Goal: Transaction & Acquisition: Purchase product/service

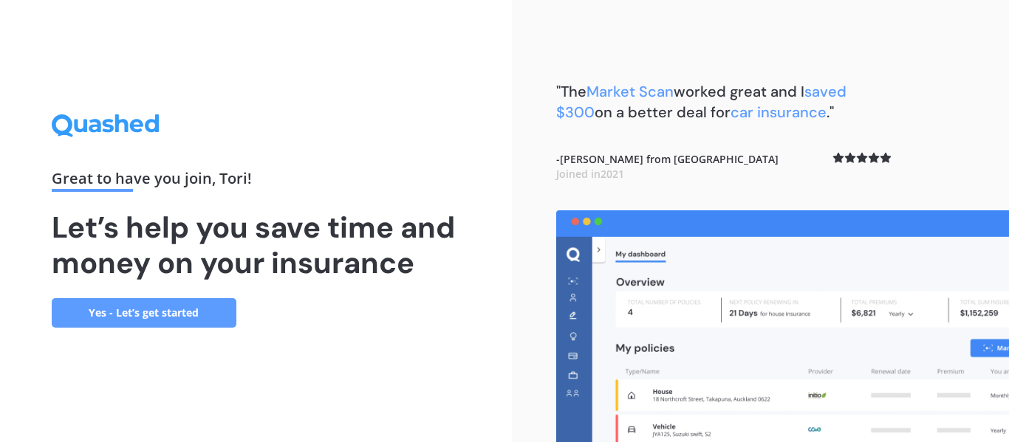
click at [143, 315] on link "Yes - Let’s get started" at bounding box center [144, 313] width 185 height 30
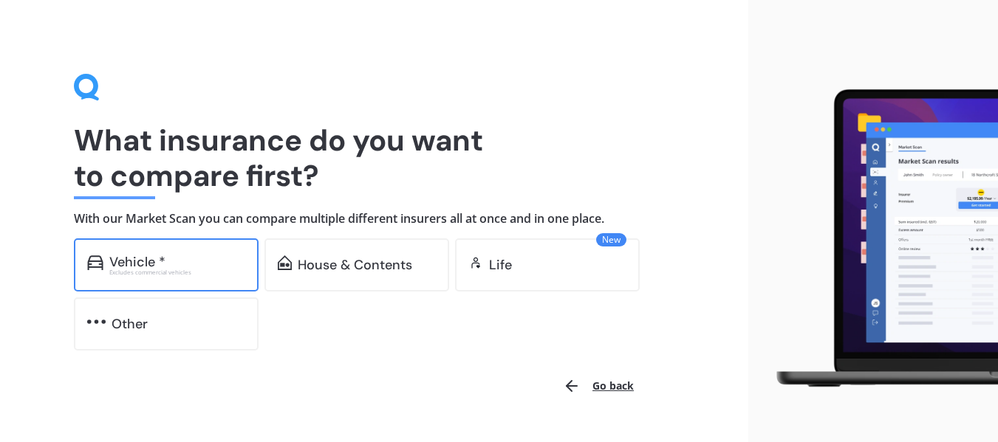
click at [200, 243] on div "Vehicle * Excludes commercial vehicles" at bounding box center [166, 264] width 185 height 53
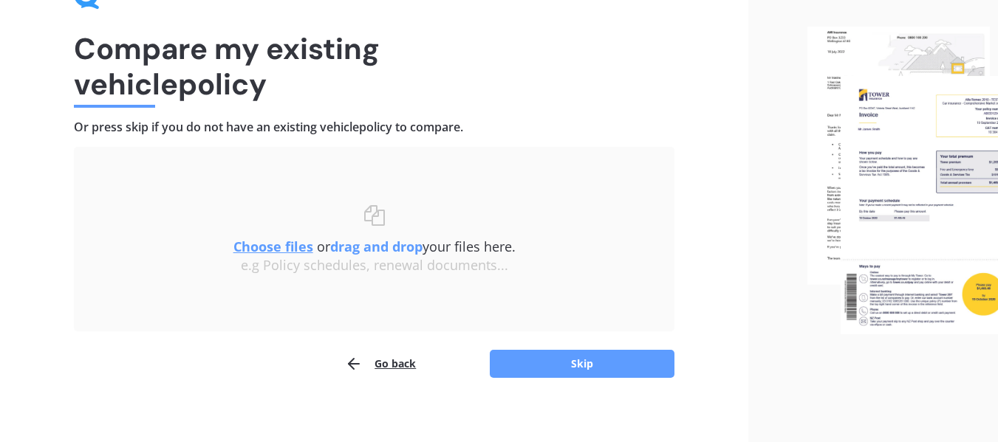
scroll to position [97, 0]
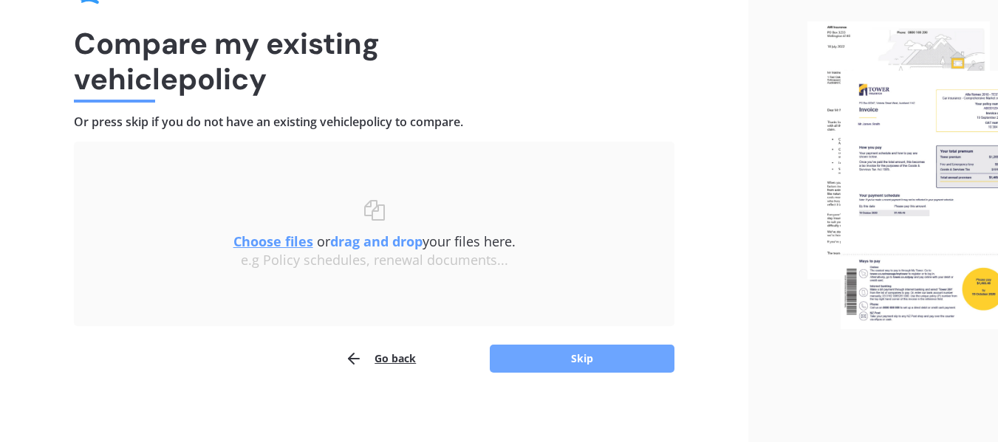
click at [625, 350] on button "Skip" at bounding box center [582, 359] width 185 height 28
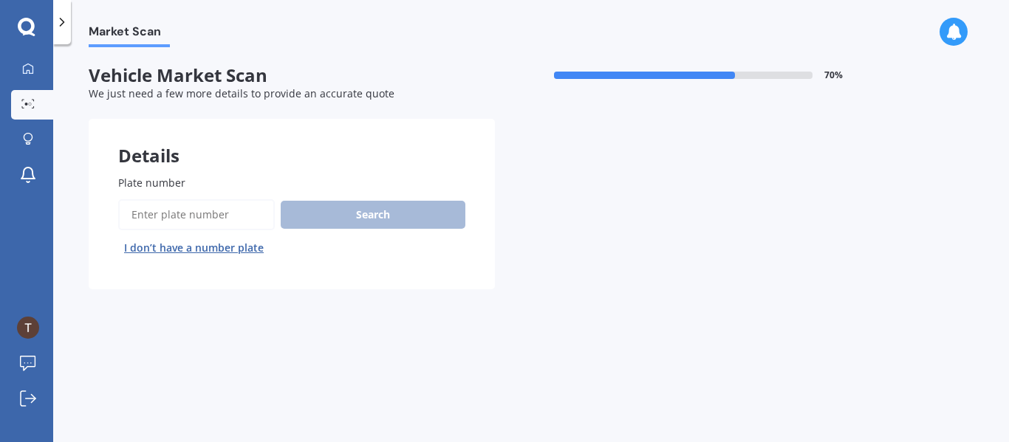
click at [198, 214] on input "Plate number" at bounding box center [196, 214] width 157 height 31
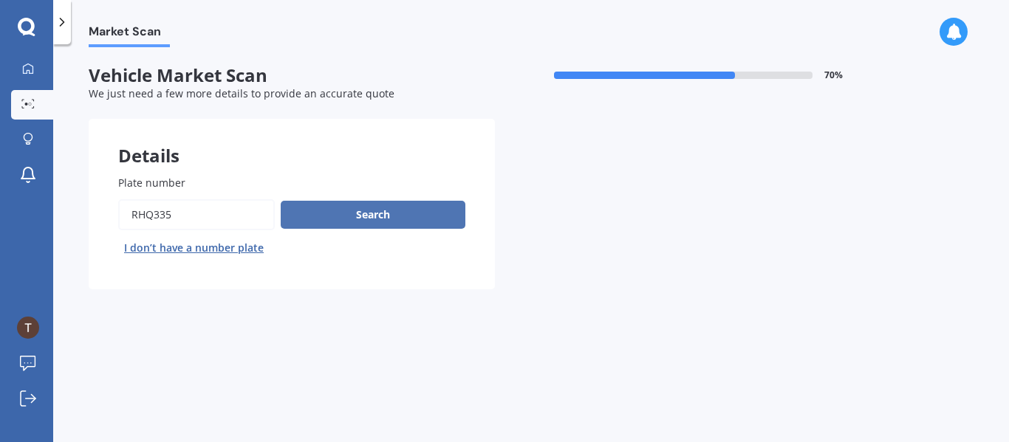
type input "RHQ335"
click at [402, 208] on button "Search" at bounding box center [373, 215] width 185 height 28
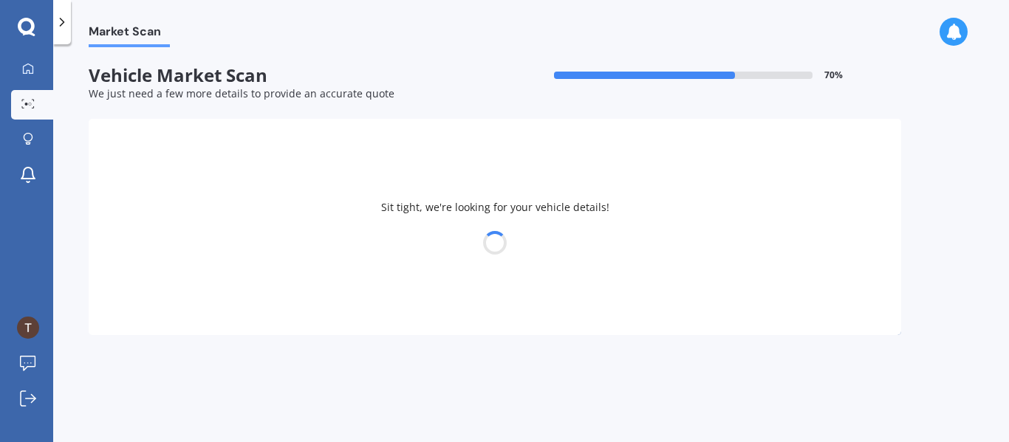
select select "SUZUKI"
select select "SWIFT"
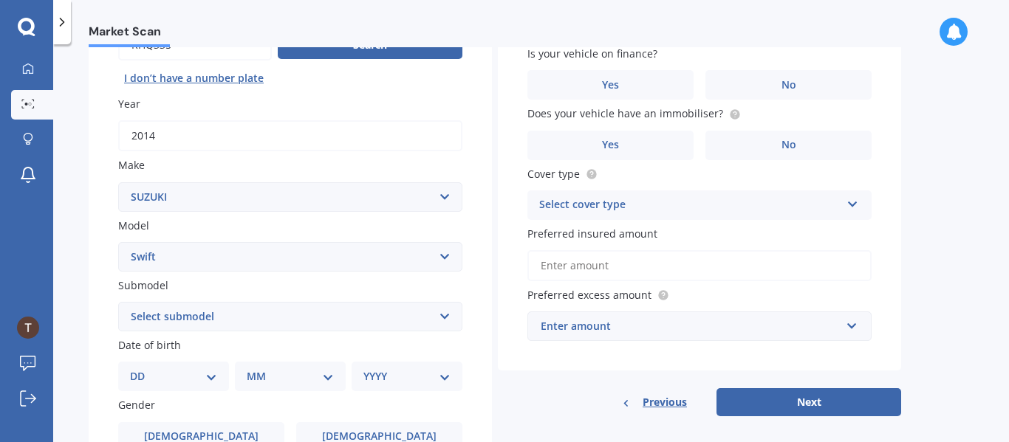
scroll to position [167, 0]
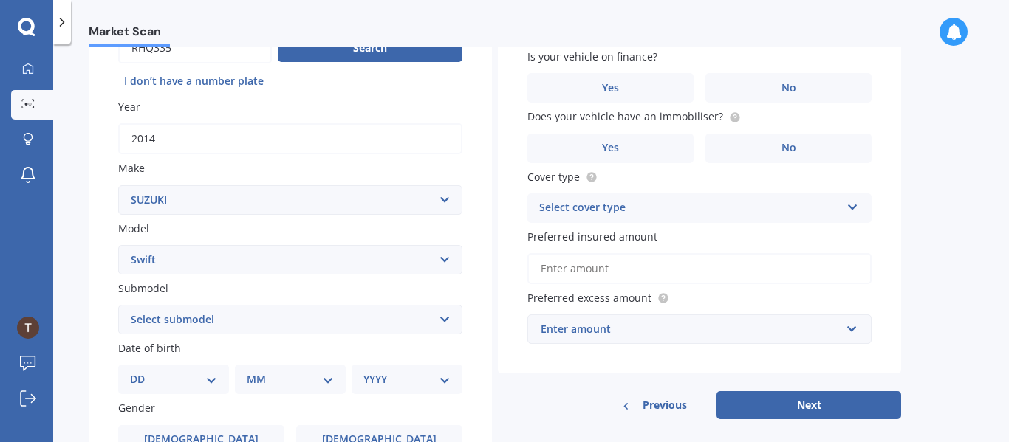
click at [195, 382] on select "DD 01 02 03 04 05 06 07 08 09 10 11 12 13 14 15 16 17 18 19 20 21 22 23 24 25 2…" at bounding box center [173, 379] width 87 height 16
select select "16"
click at [142, 371] on select "DD 01 02 03 04 05 06 07 08 09 10 11 12 13 14 15 16 17 18 19 20 21 22 23 24 25 2…" at bounding box center [173, 379] width 87 height 16
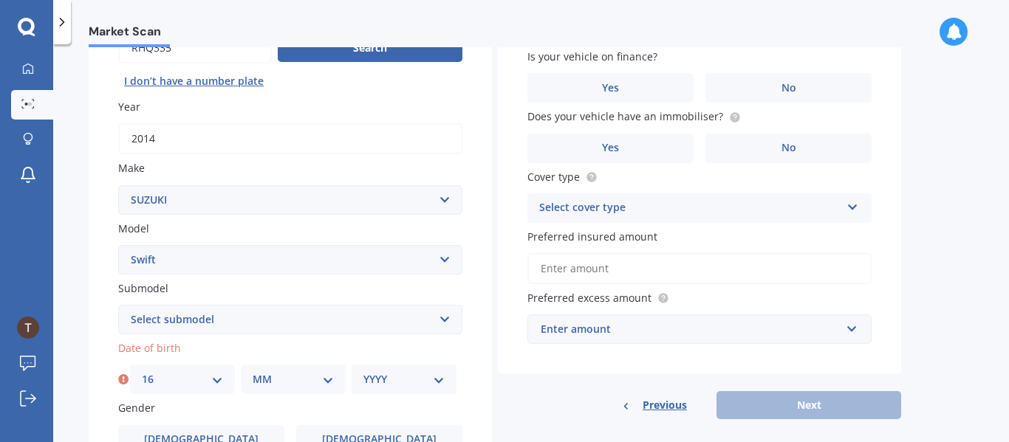
click at [290, 373] on select "MM 01 02 03 04 05 06 07 08 09 10 11 12" at bounding box center [293, 379] width 81 height 16
select select "06"
click at [253, 371] on select "MM 01 02 03 04 05 06 07 08 09 10 11 12" at bounding box center [293, 379] width 81 height 16
click at [430, 380] on select "YYYY 2025 2024 2023 2022 2021 2020 2019 2018 2017 2016 2015 2014 2013 2012 2011…" at bounding box center [403, 379] width 81 height 16
select select "1969"
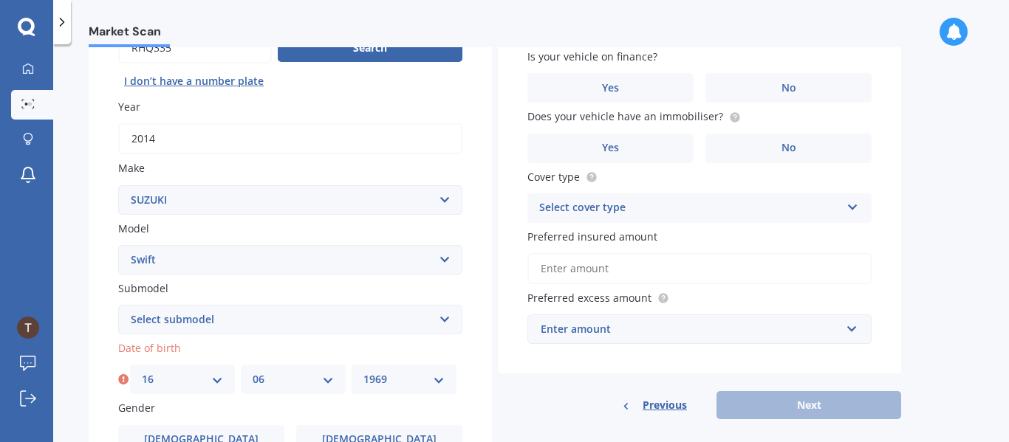
click at [363, 371] on select "YYYY 2025 2024 2023 2022 2021 2020 2019 2018 2017 2016 2015 2014 2013 2012 2011…" at bounding box center [403, 379] width 81 height 16
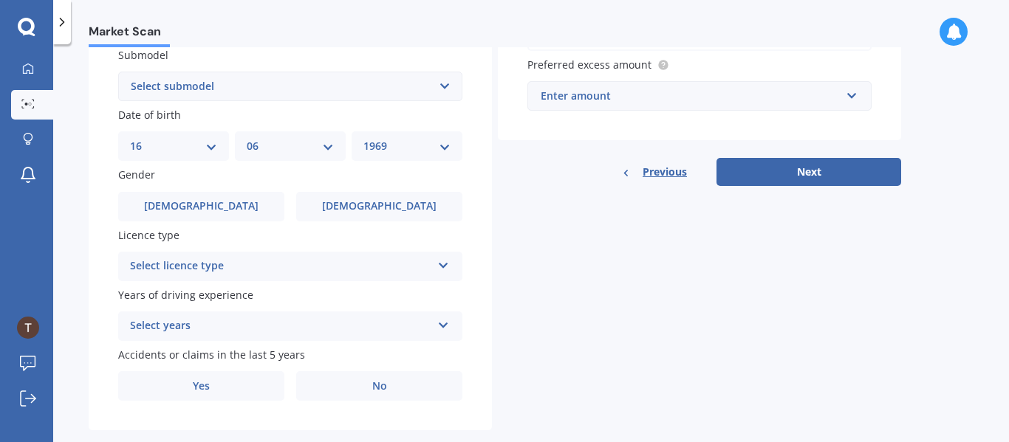
scroll to position [402, 0]
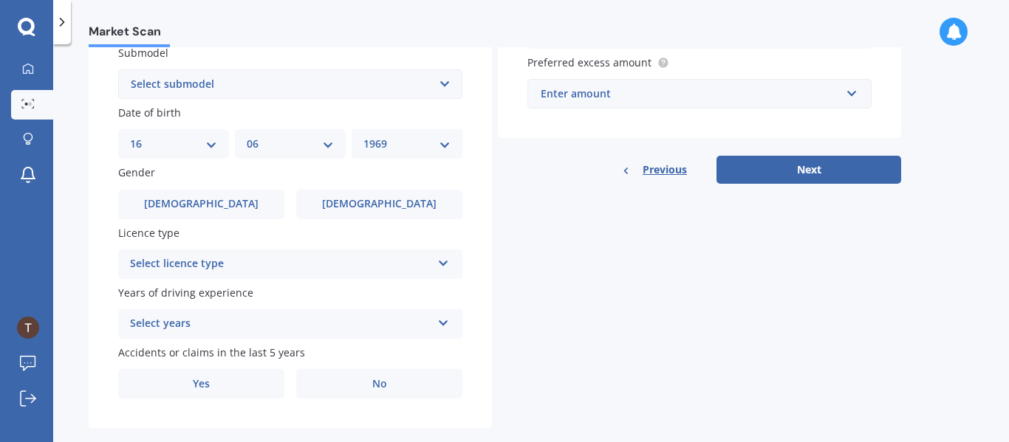
click at [445, 315] on div "Select years 5 or more years 4 years 3 years 2 years 1 year" at bounding box center [290, 324] width 344 height 30
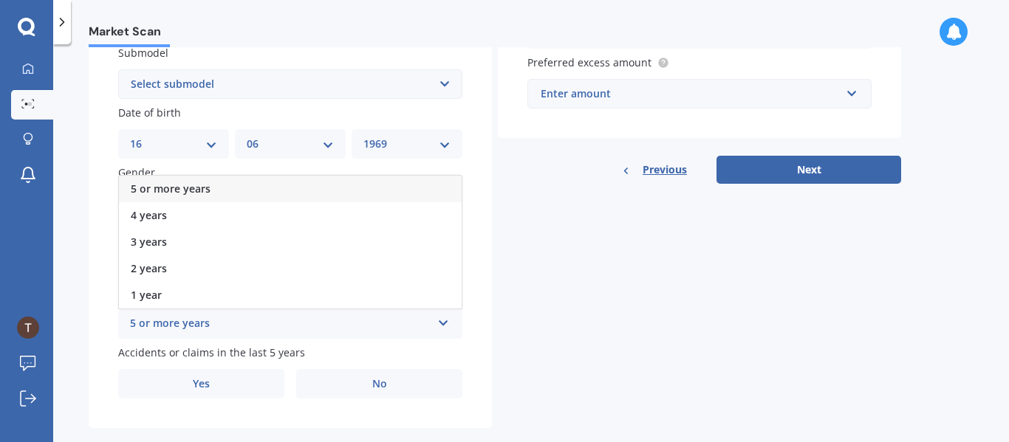
click at [390, 188] on div "5 or more years" at bounding box center [290, 189] width 343 height 27
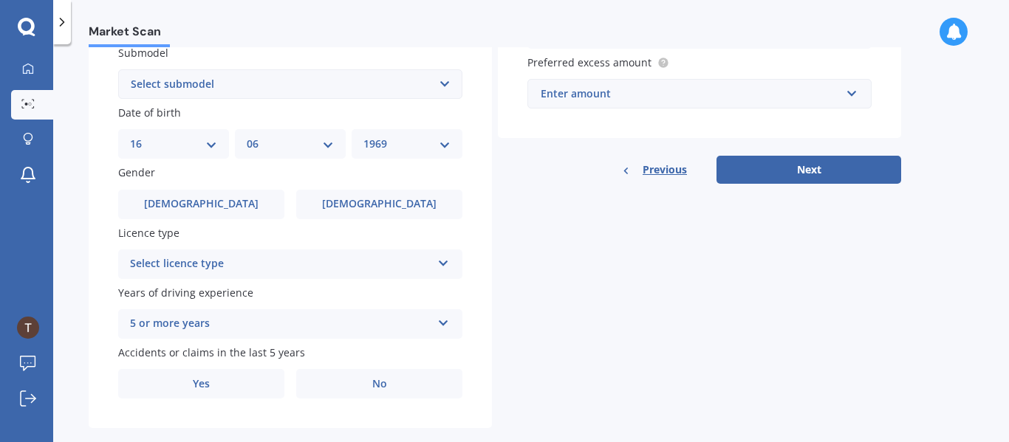
click at [349, 260] on div "Select licence type" at bounding box center [280, 264] width 301 height 18
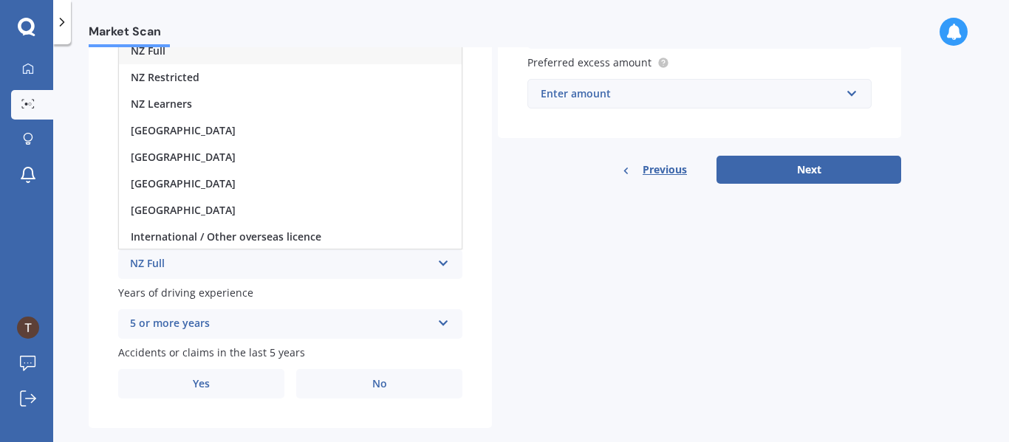
click at [251, 52] on div "NZ Full" at bounding box center [290, 51] width 343 height 27
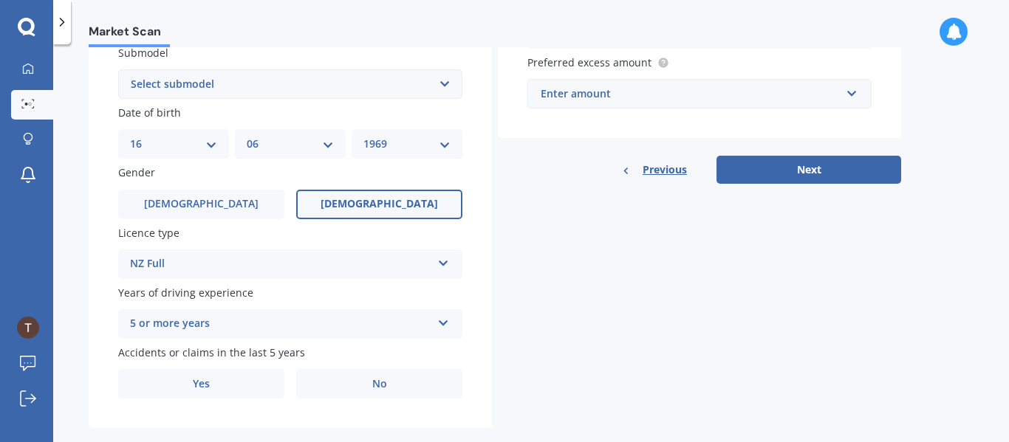
click at [379, 209] on span "[DEMOGRAPHIC_DATA]" at bounding box center [378, 204] width 117 height 13
click at [0, 0] on input "[DEMOGRAPHIC_DATA]" at bounding box center [0, 0] width 0 height 0
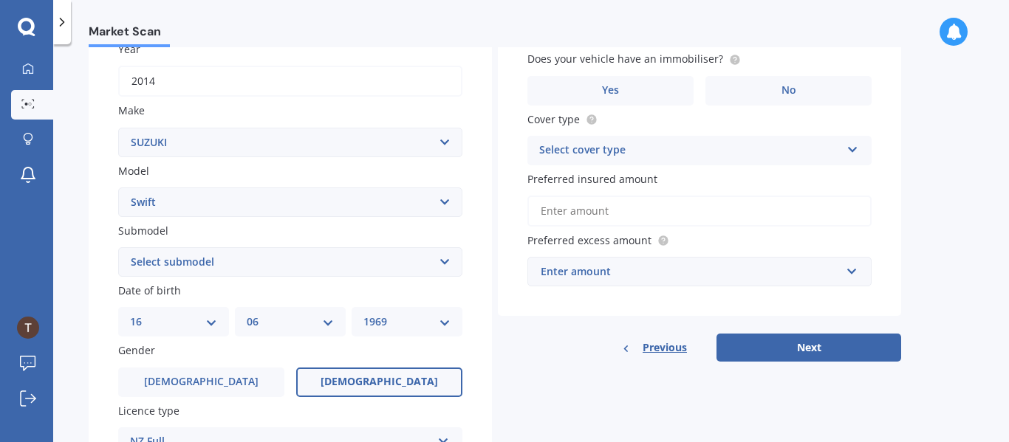
scroll to position [162, 0]
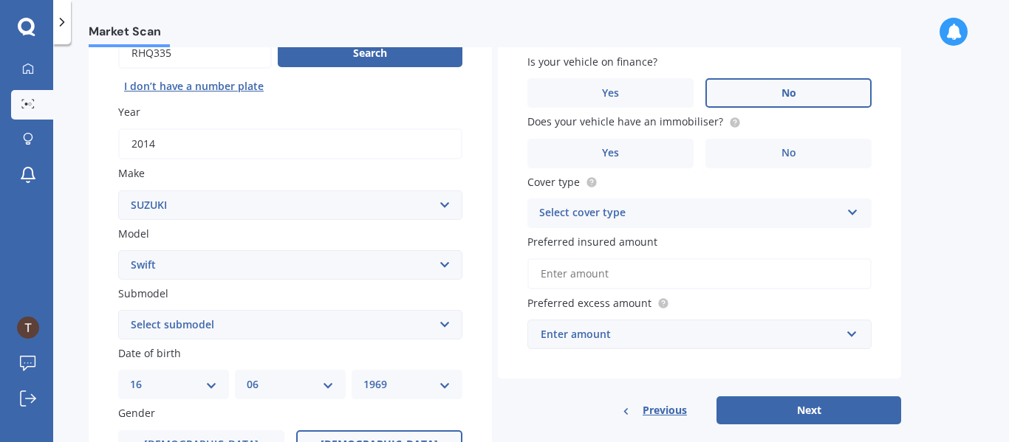
click at [795, 87] on span "No" at bounding box center [788, 93] width 15 height 13
click at [0, 0] on input "No" at bounding box center [0, 0] width 0 height 0
click at [843, 157] on label "No" at bounding box center [788, 154] width 166 height 30
click at [0, 0] on input "No" at bounding box center [0, 0] width 0 height 0
click at [848, 215] on icon at bounding box center [852, 210] width 13 height 10
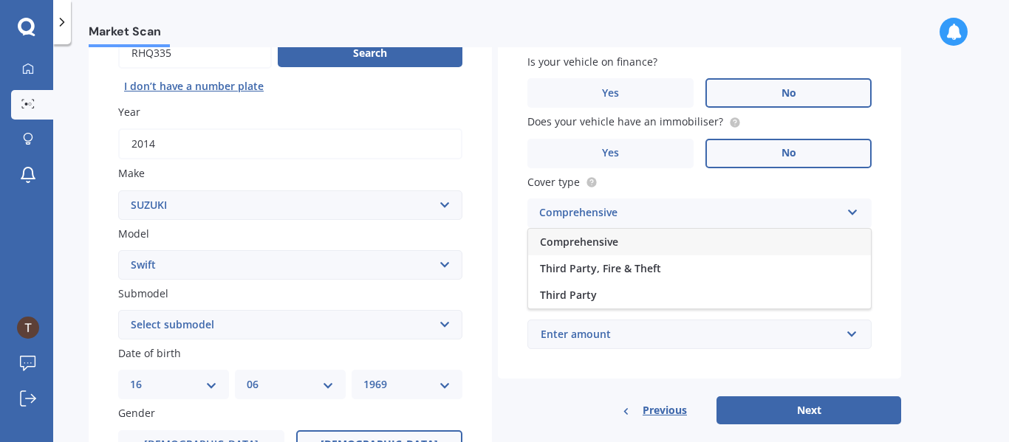
click at [848, 215] on icon at bounding box center [852, 210] width 13 height 10
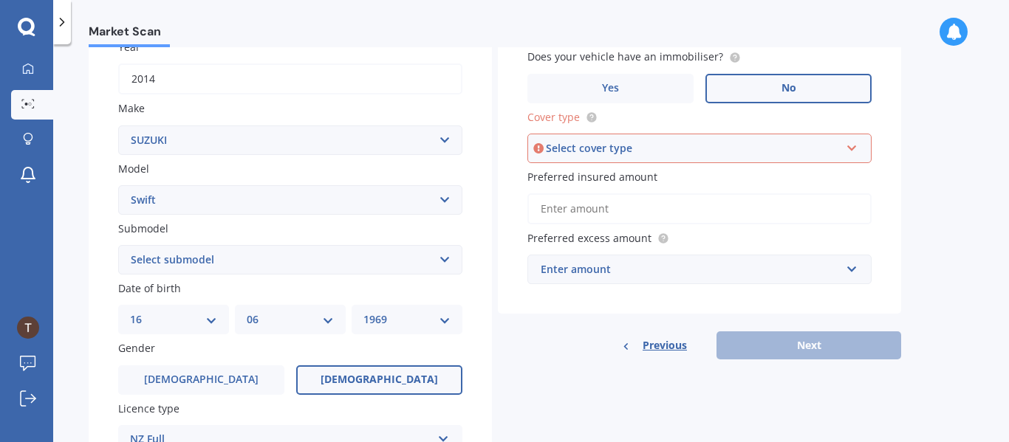
scroll to position [233, 0]
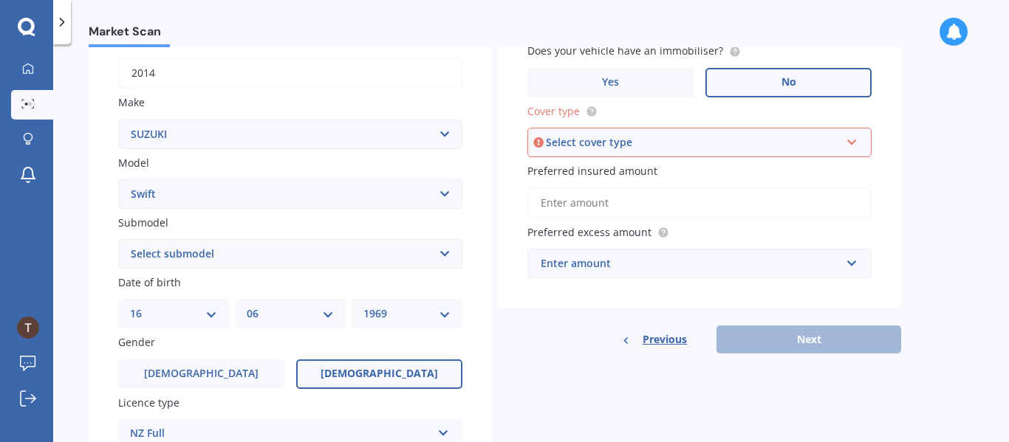
click at [441, 256] on select "Select submodel (All other) Cino Diesel Turbo GA GL GLX GO GP GS GTI LTD RS Hyb…" at bounding box center [290, 254] width 344 height 30
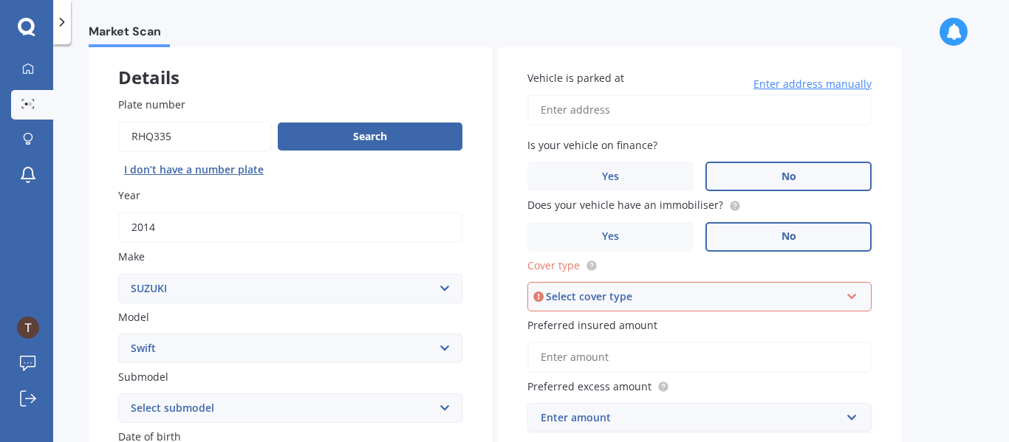
scroll to position [80, 0]
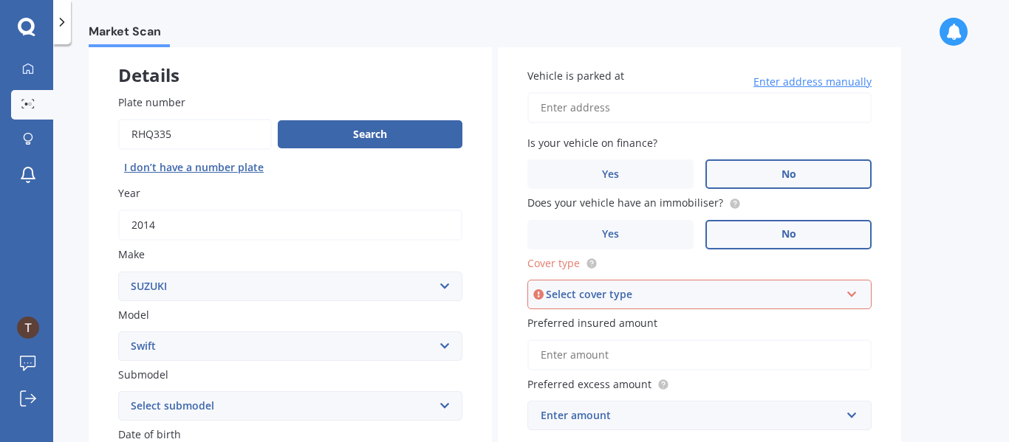
click at [618, 112] on input "Vehicle is parked at" at bounding box center [699, 107] width 344 height 31
type input "[STREET_ADDRESS]"
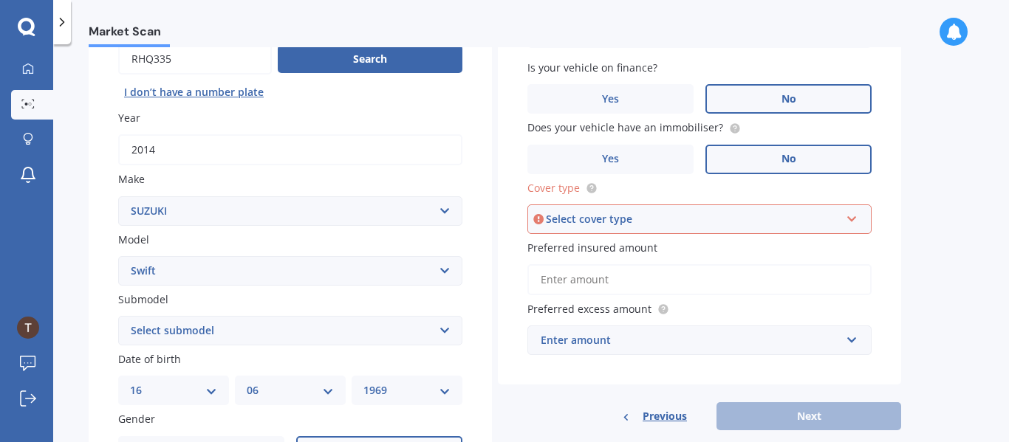
scroll to position [157, 0]
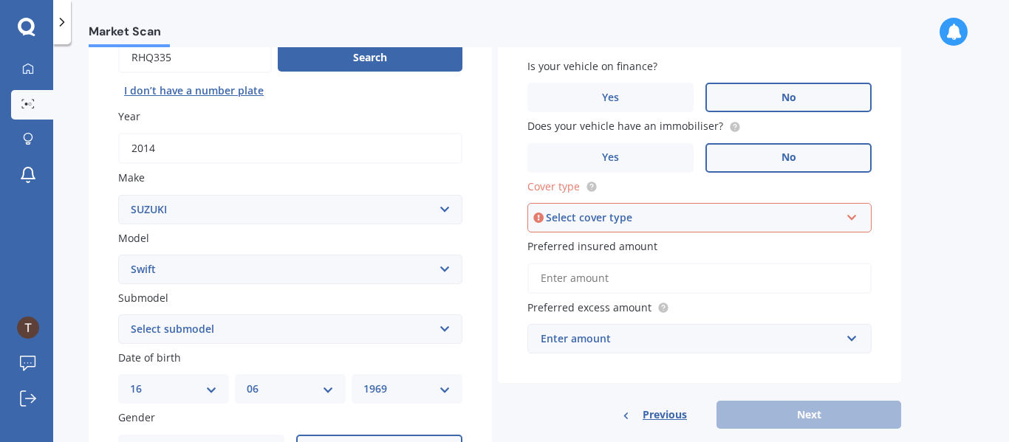
click at [857, 206] on div "Select cover type Comprehensive Third Party, Fire & Theft Third Party" at bounding box center [699, 218] width 344 height 30
click at [718, 245] on div "Comprehensive" at bounding box center [699, 246] width 341 height 27
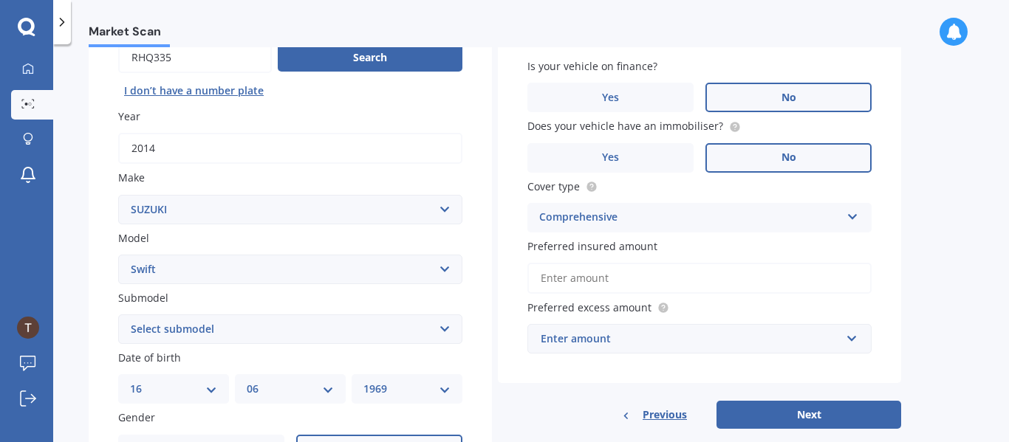
click at [616, 275] on input "Preferred insured amount" at bounding box center [699, 278] width 344 height 31
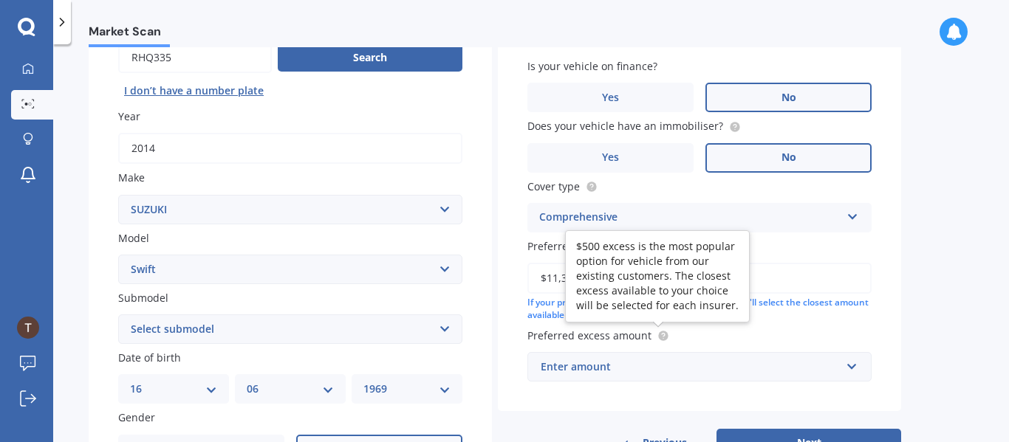
type input "$11,300"
click at [659, 336] on circle at bounding box center [663, 336] width 10 height 10
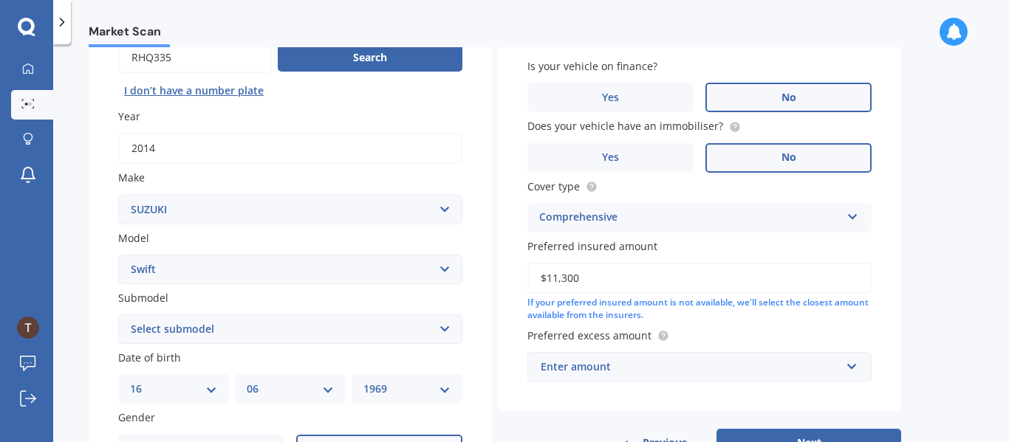
click at [639, 370] on div "Enter amount" at bounding box center [690, 367] width 300 height 16
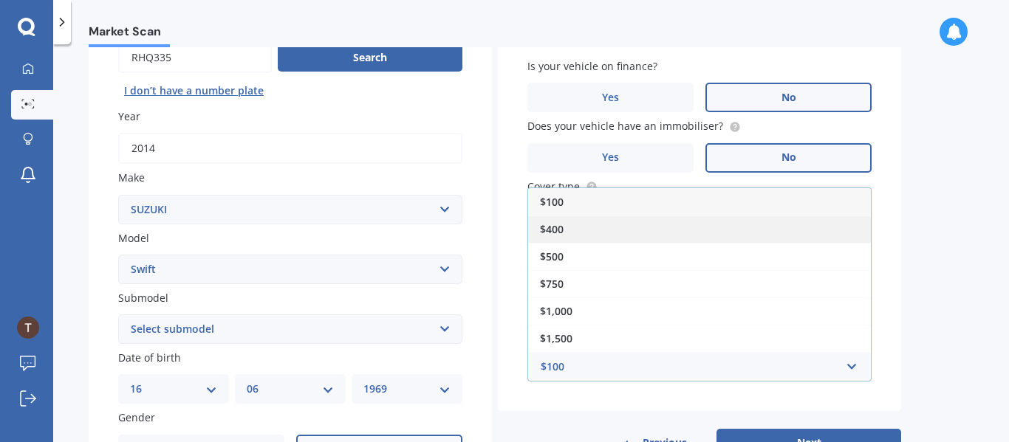
click at [648, 236] on div "$400" at bounding box center [699, 229] width 343 height 27
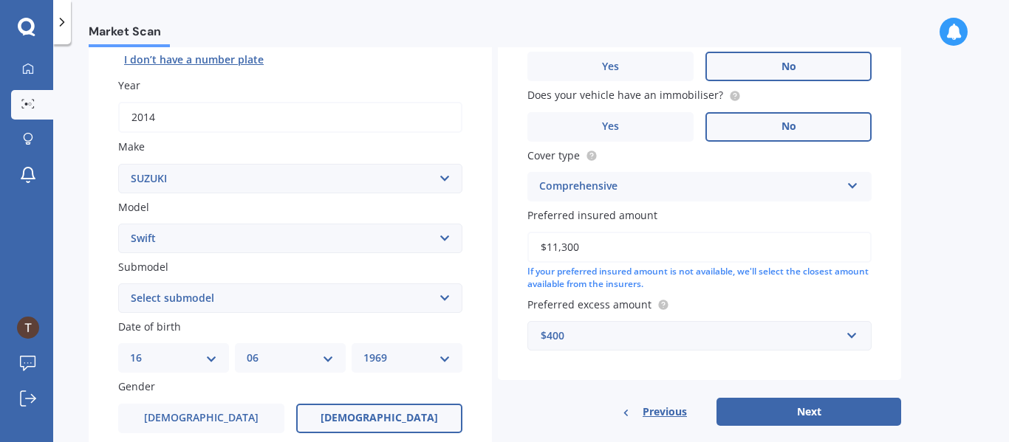
scroll to position [190, 0]
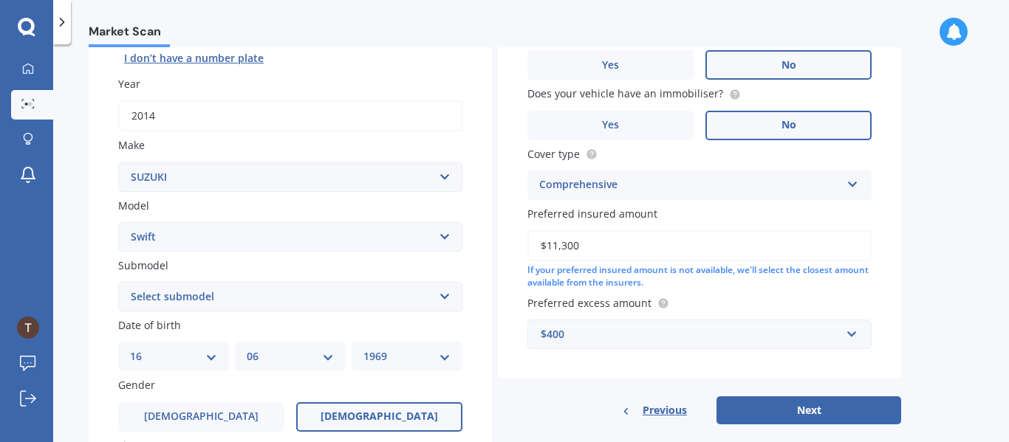
click at [292, 298] on select "Select submodel (All other) Cino Diesel Turbo GA GL GLX GO GP GS GTI LTD RS Hyb…" at bounding box center [290, 297] width 344 height 30
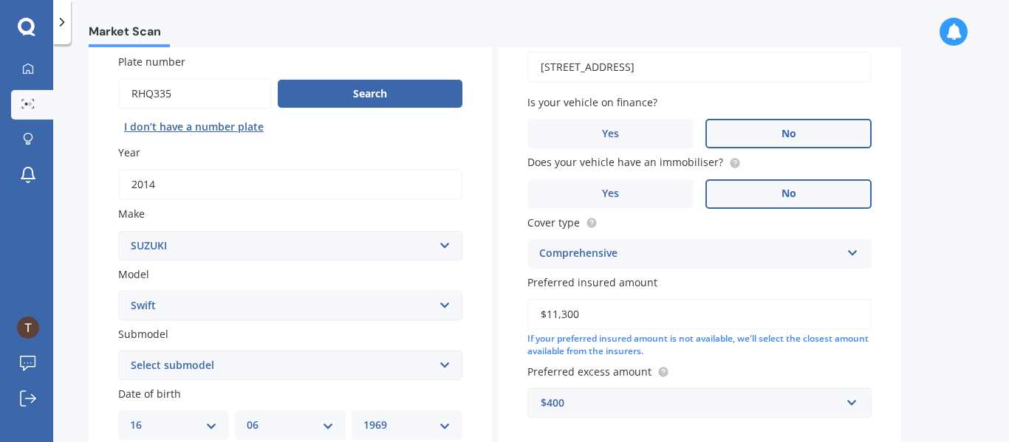
scroll to position [122, 0]
click at [440, 366] on select "Select submodel (All other) Cino Diesel Turbo GA GL GLX GO GP GS GTI LTD RS Hyb…" at bounding box center [290, 365] width 344 height 30
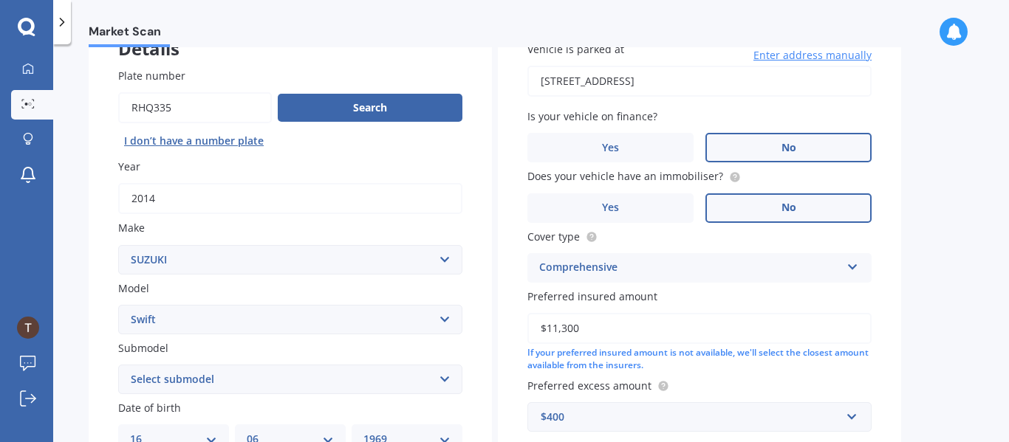
scroll to position [99, 0]
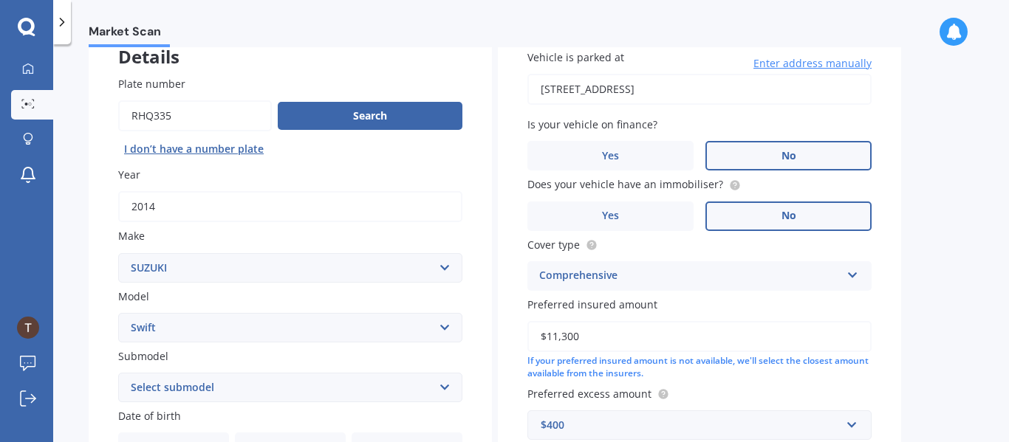
click at [434, 382] on select "Select submodel (All other) Cino Diesel Turbo GA GL GLX GO GP GS GTI LTD RS Hyb…" at bounding box center [290, 388] width 344 height 30
select select "GLX"
click at [118, 373] on select "Select submodel (All other) Cino Diesel Turbo GA GL GLX GO GP GS GTI LTD RS Hyb…" at bounding box center [290, 388] width 344 height 30
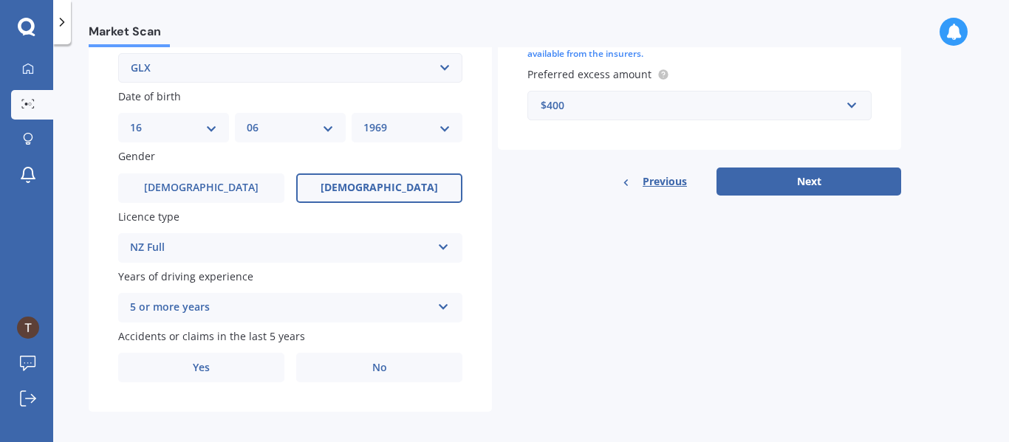
scroll to position [427, 0]
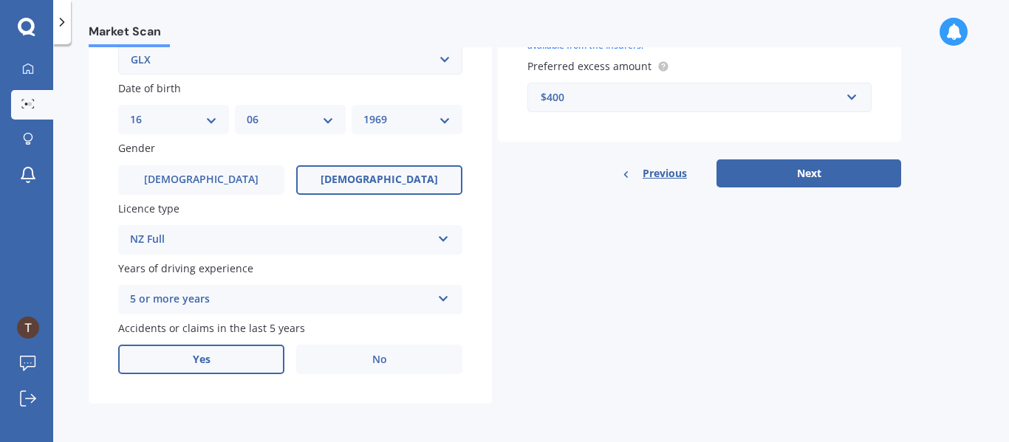
click at [209, 355] on span "Yes" at bounding box center [202, 360] width 18 height 13
click at [0, 0] on input "Yes" at bounding box center [0, 0] width 0 height 0
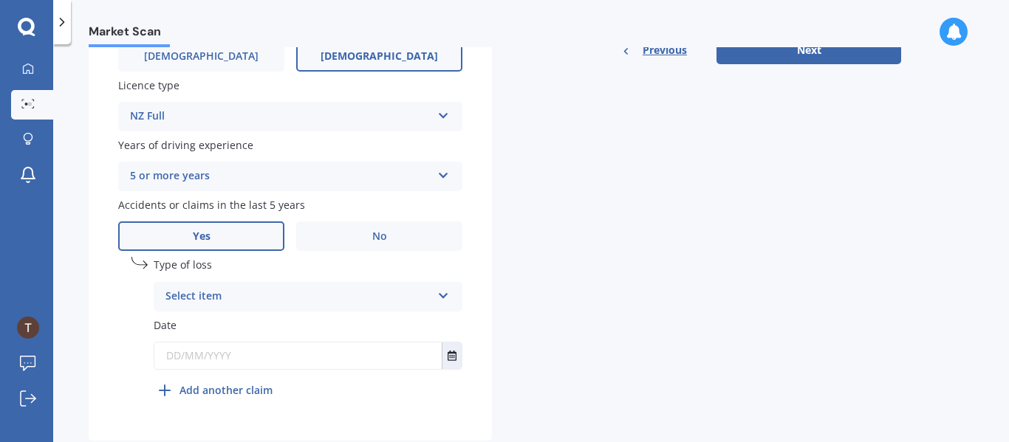
scroll to position [587, 0]
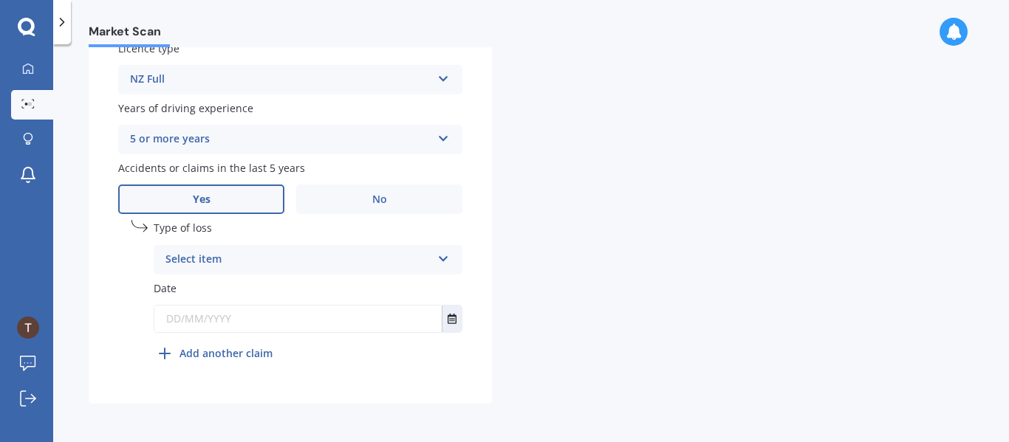
click at [231, 252] on div "Select item" at bounding box center [298, 260] width 266 height 18
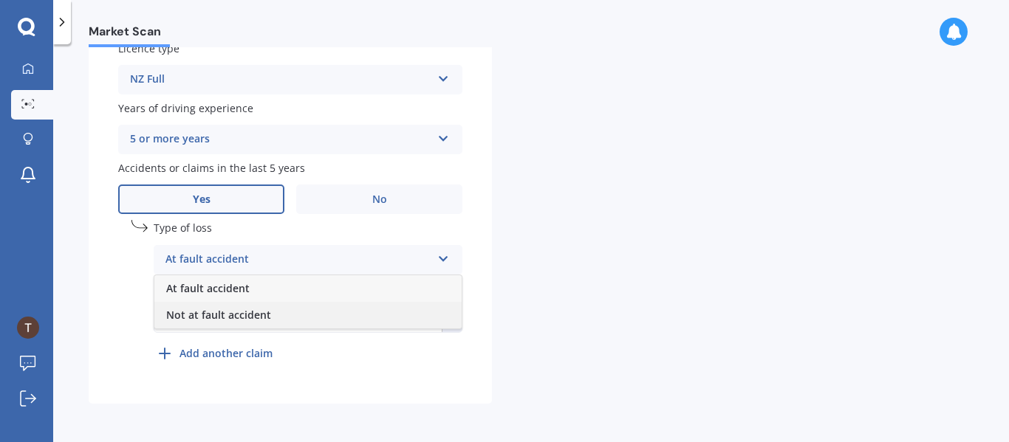
click at [285, 314] on div "Not at fault accident" at bounding box center [307, 315] width 307 height 27
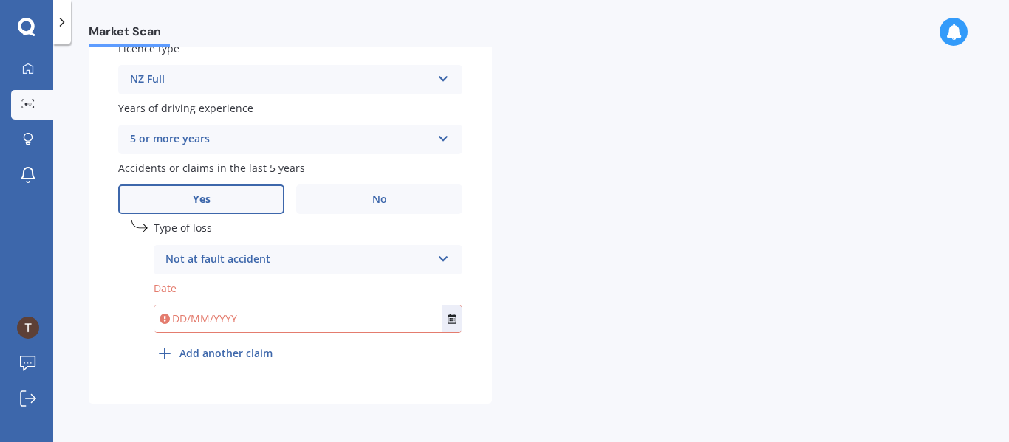
click at [285, 314] on input "text" at bounding box center [297, 319] width 287 height 27
type input "1"
type input "[DATE]"
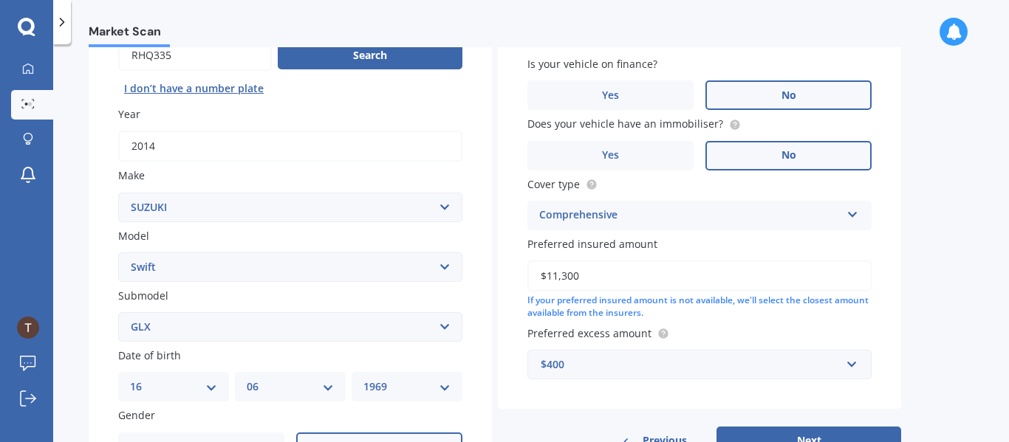
scroll to position [161, 0]
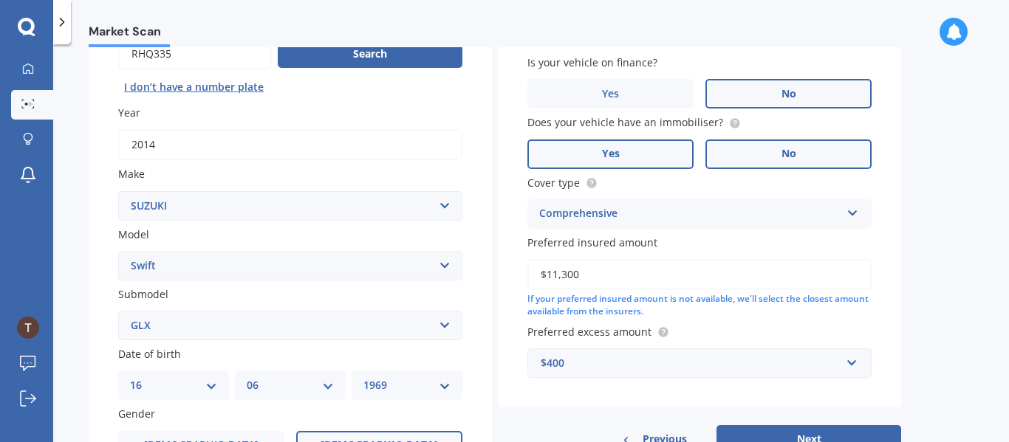
click at [639, 150] on label "Yes" at bounding box center [610, 155] width 166 height 30
click at [0, 0] on input "Yes" at bounding box center [0, 0] width 0 height 0
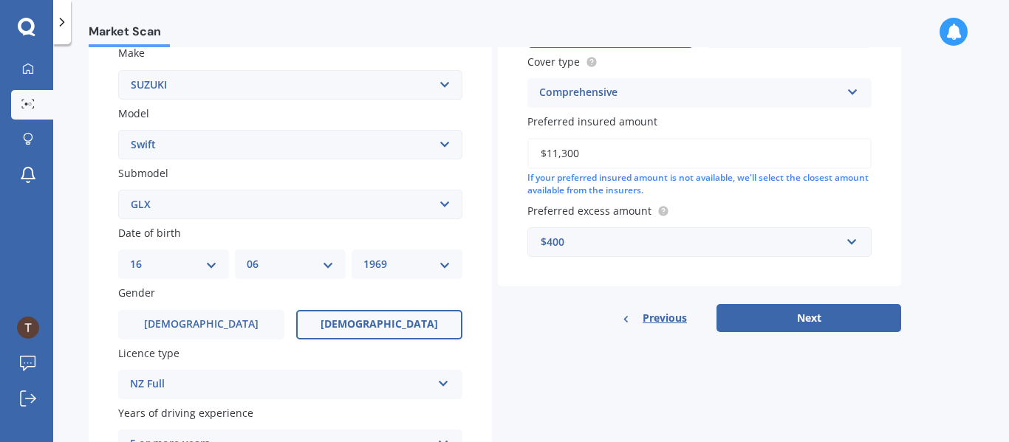
scroll to position [296, 0]
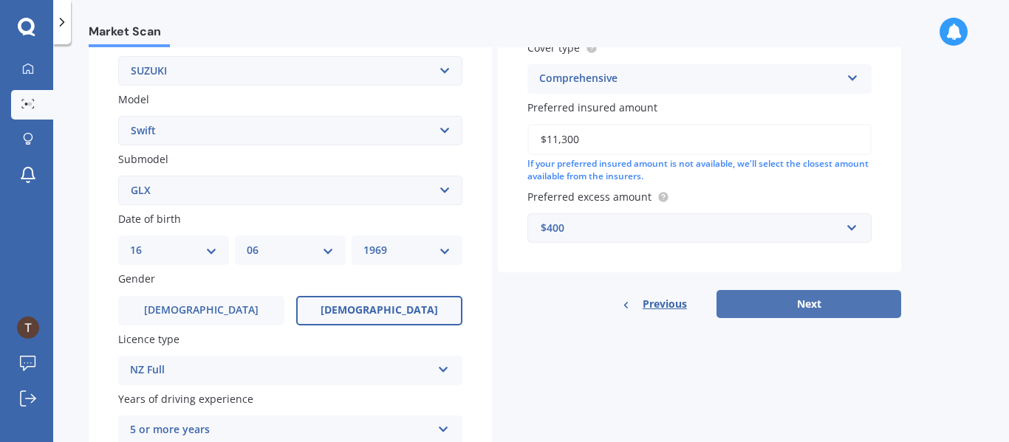
click at [840, 306] on button "Next" at bounding box center [808, 304] width 185 height 28
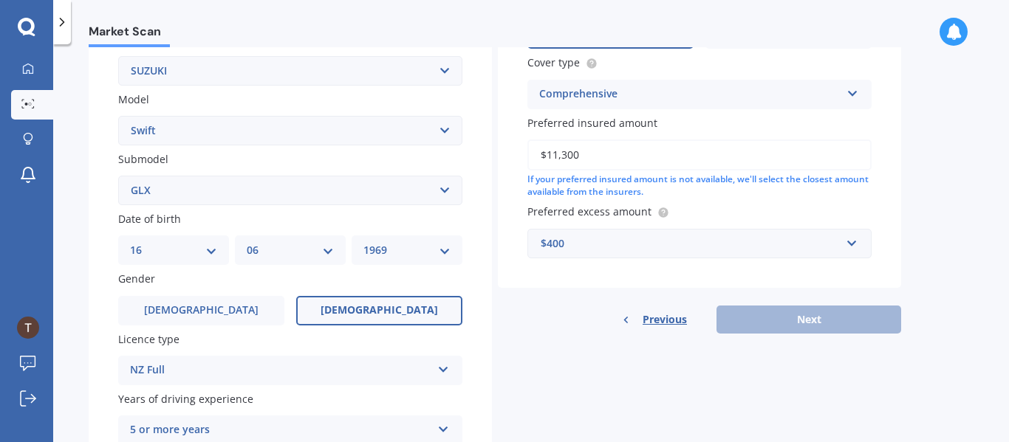
scroll to position [101, 0]
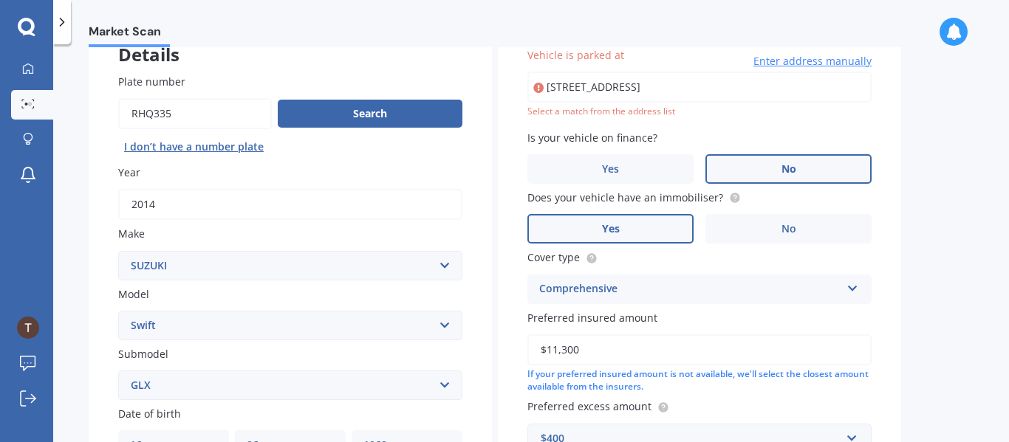
click at [852, 92] on input "[STREET_ADDRESS]" at bounding box center [699, 87] width 344 height 31
drag, startPoint x: 862, startPoint y: 89, endPoint x: 468, endPoint y: 76, distance: 393.8
type input "[STREET_ADDRESS]"
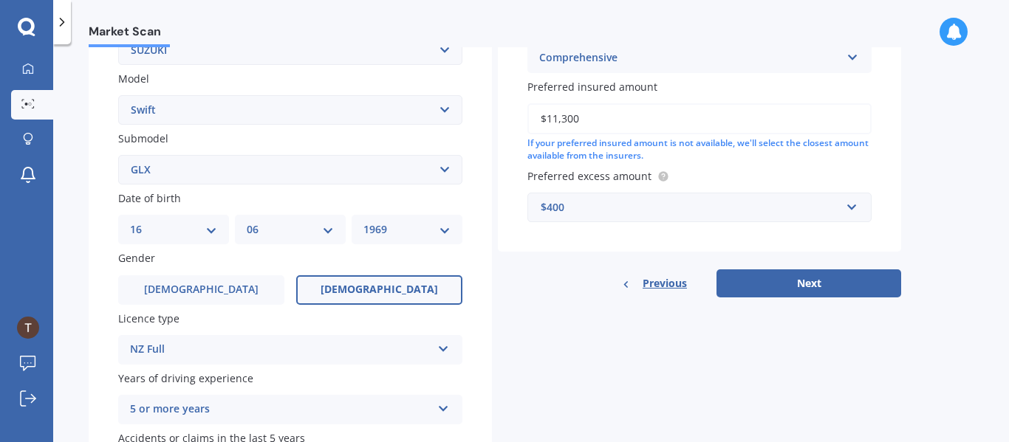
scroll to position [315, 0]
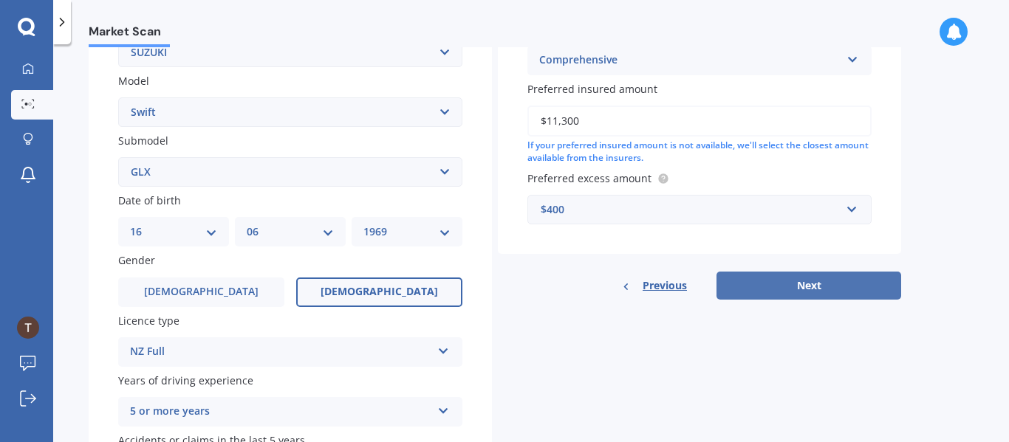
click at [795, 286] on button "Next" at bounding box center [808, 286] width 185 height 28
select select "16"
select select "06"
select select "1969"
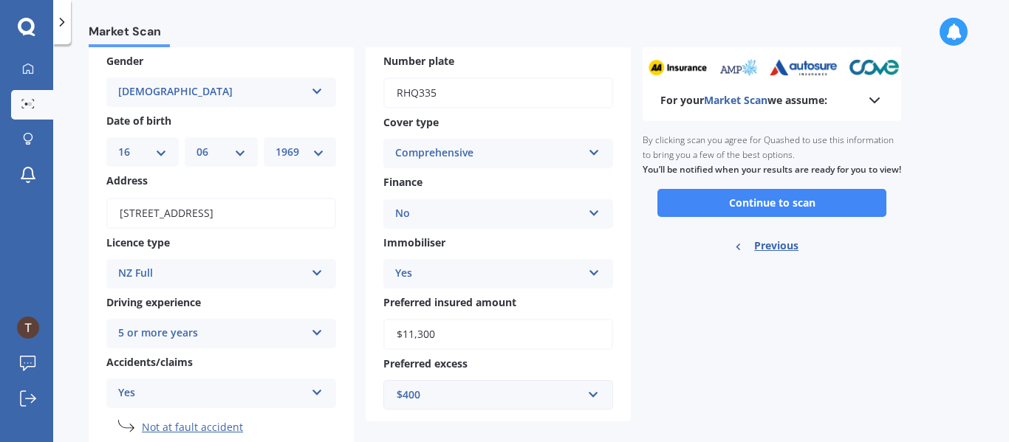
scroll to position [67, 0]
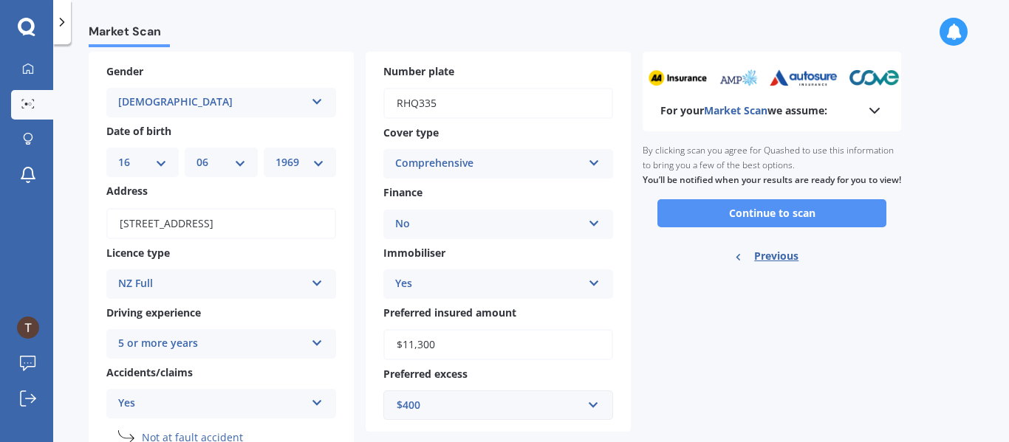
click at [790, 219] on button "Continue to scan" at bounding box center [771, 213] width 229 height 28
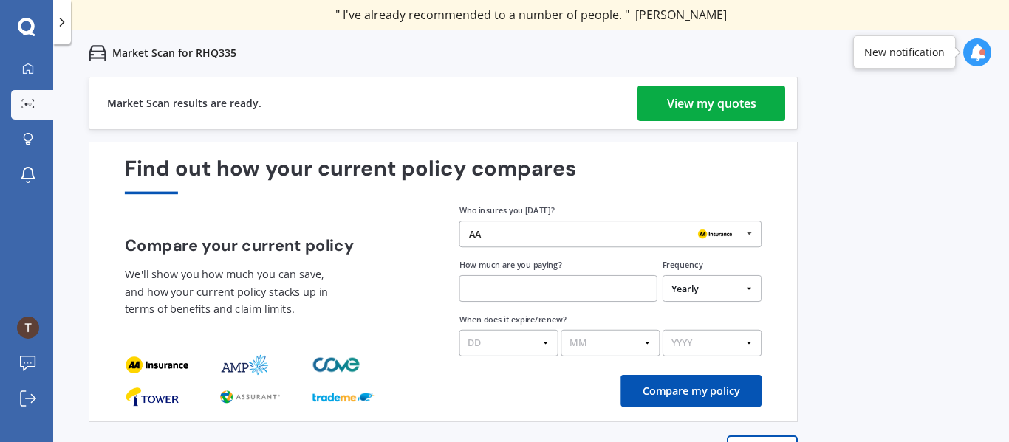
click at [768, 94] on link "View my quotes" at bounding box center [711, 103] width 148 height 35
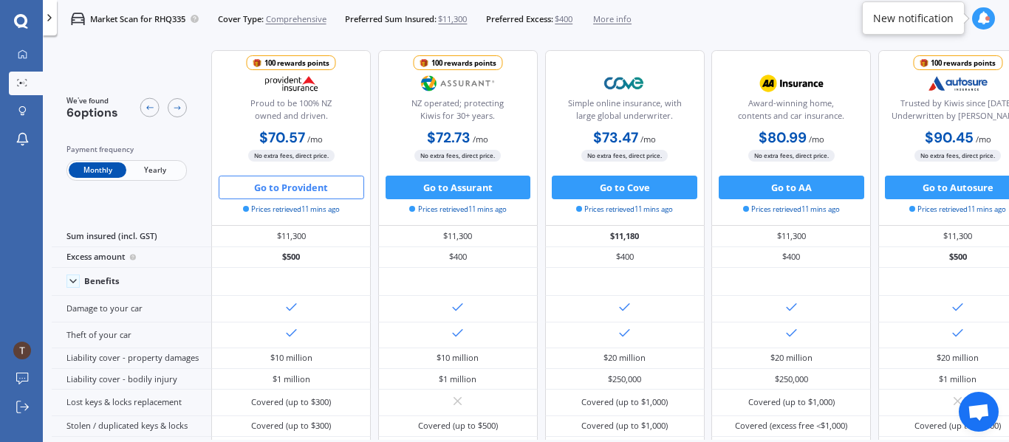
click at [298, 190] on button "Go to Provident" at bounding box center [291, 188] width 145 height 24
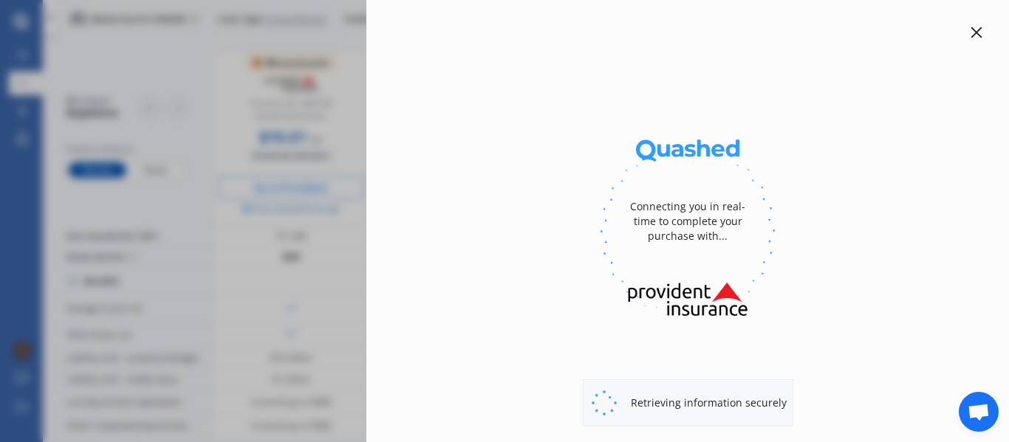
select select "full"
select select "[STREET_ADDRESS]"
select select "SUZUKI"
select select "SWIFT"
select select "NO"
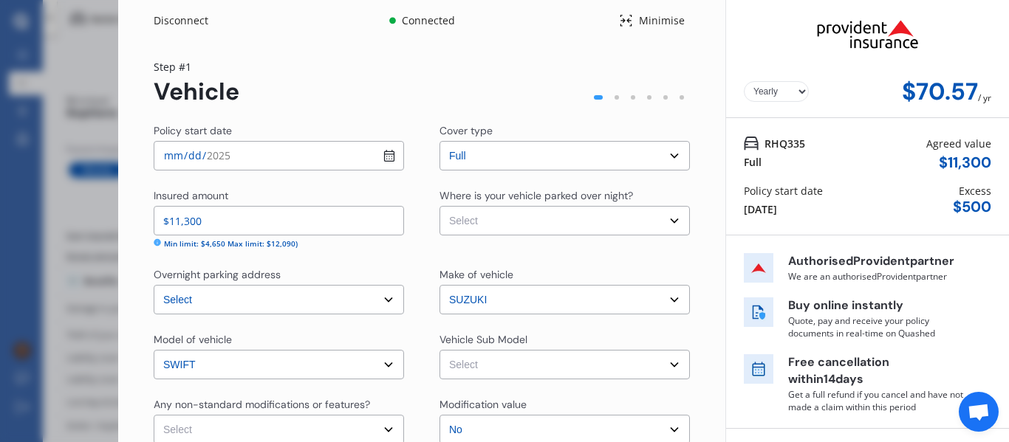
select select "Monthly"
drag, startPoint x: 845, startPoint y: 258, endPoint x: 905, endPoint y: 264, distance: 59.3
click at [905, 264] on p "Authorised Provident partner" at bounding box center [876, 261] width 177 height 17
copy p "Provident"
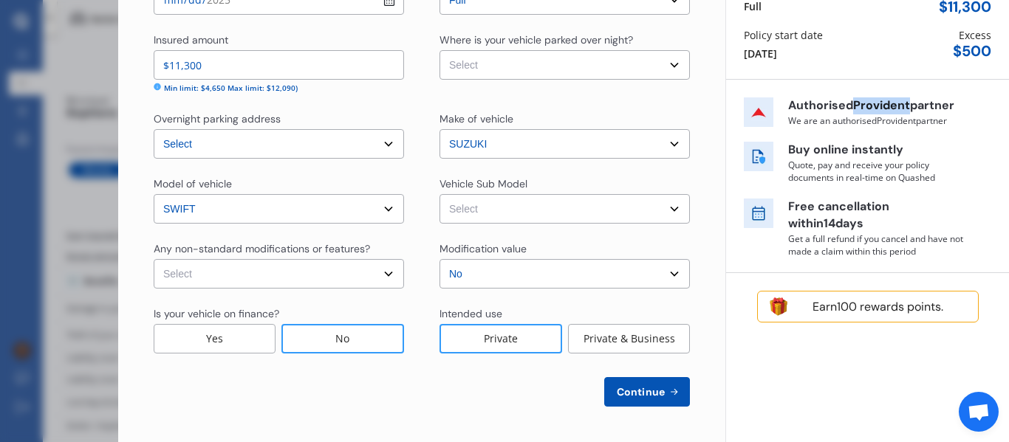
scroll to position [30, 0]
